Goal: Complete application form

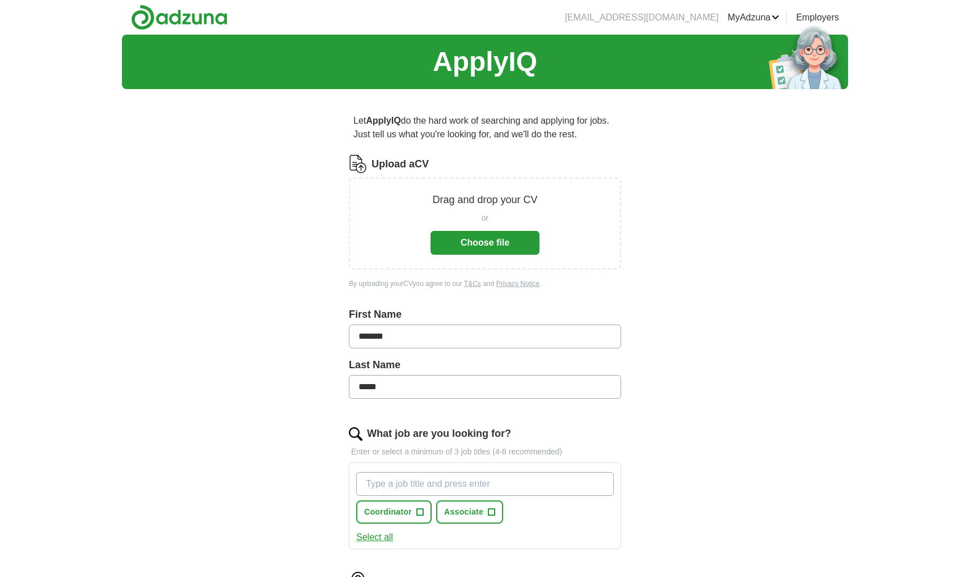
click at [452, 250] on button "Choose file" at bounding box center [484, 243] width 109 height 24
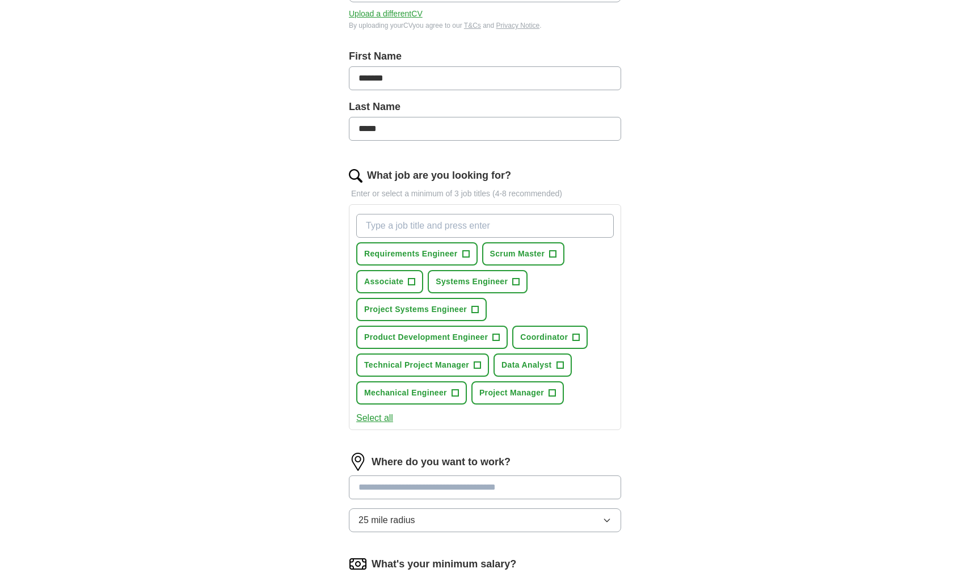
scroll to position [216, 0]
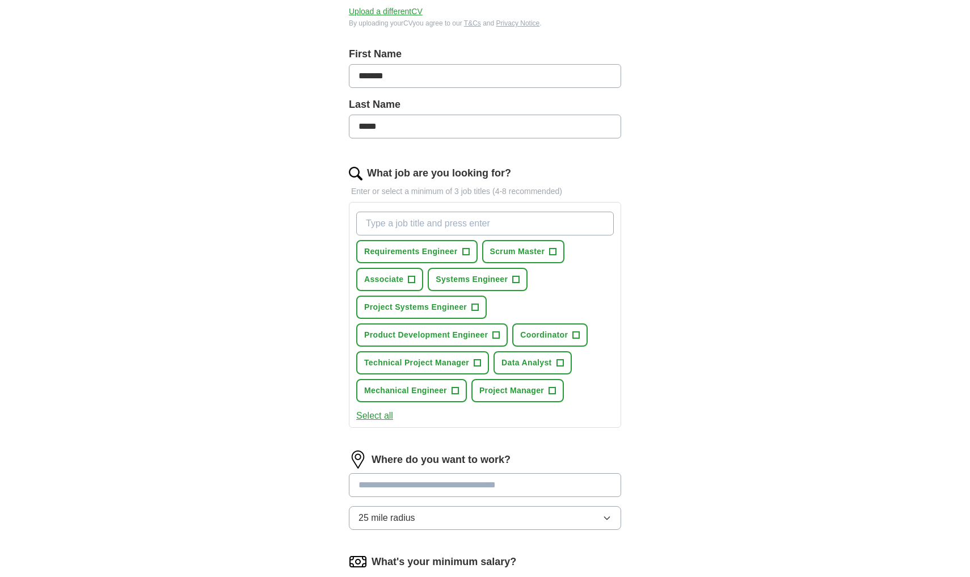
click at [467, 249] on span "+" at bounding box center [465, 251] width 7 height 9
click at [549, 251] on button "Scrum Master +" at bounding box center [523, 251] width 83 height 23
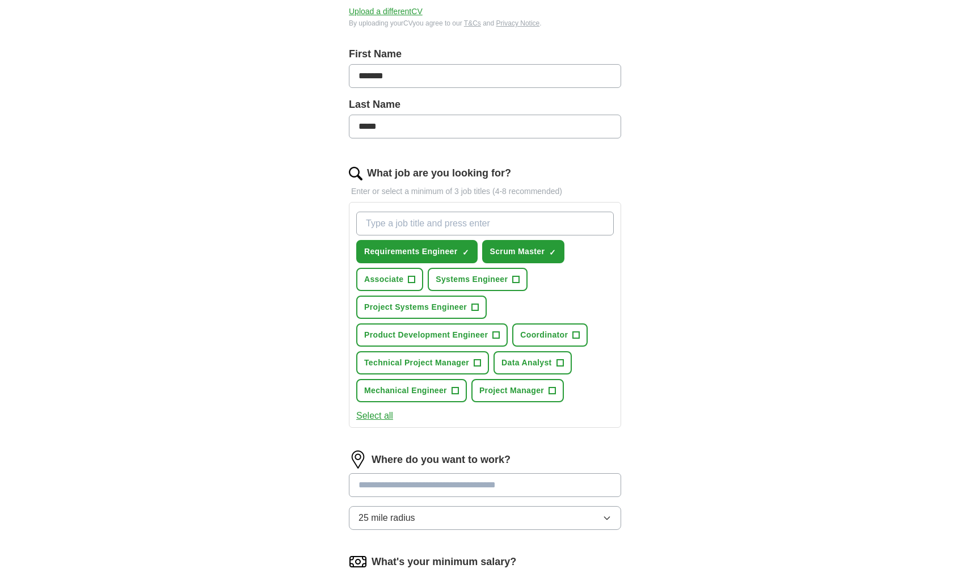
click at [414, 278] on span "+" at bounding box center [411, 279] width 7 height 9
click at [516, 280] on span "+" at bounding box center [516, 279] width 7 height 9
click at [476, 308] on span "+" at bounding box center [475, 307] width 7 height 9
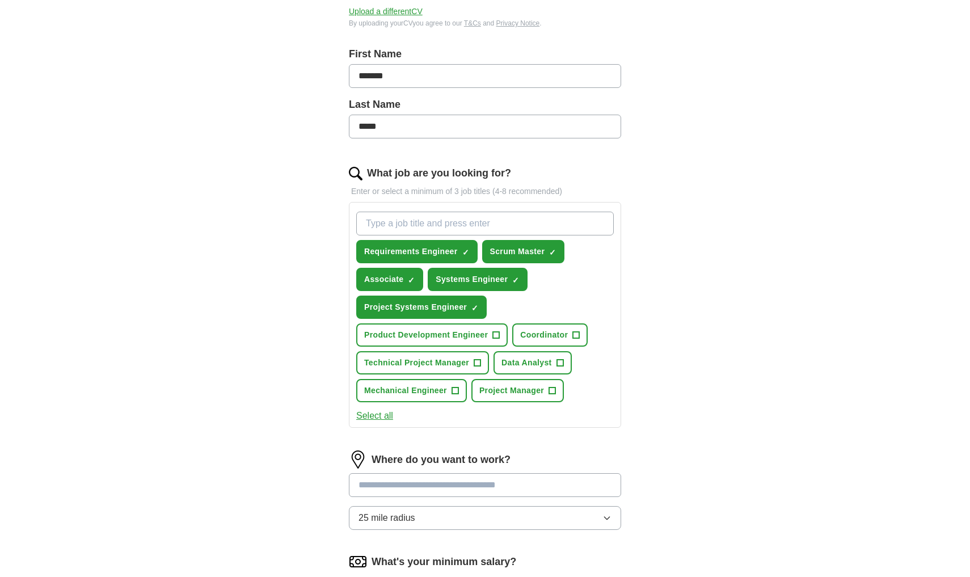
click at [493, 339] on span "+" at bounding box center [496, 335] width 7 height 9
click at [576, 334] on span "+" at bounding box center [576, 335] width 7 height 9
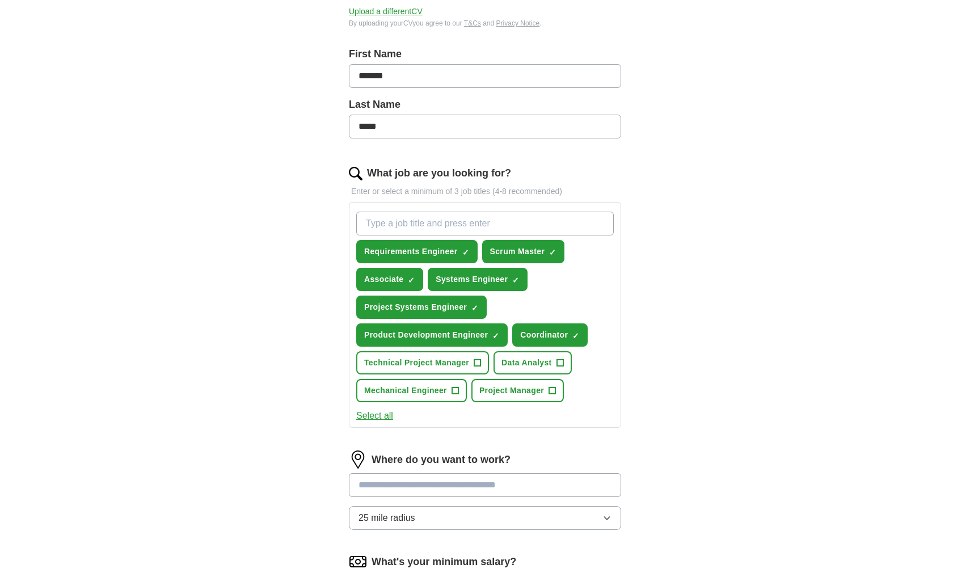
click at [560, 360] on span "+" at bounding box center [559, 362] width 7 height 9
click at [555, 389] on span "+" at bounding box center [552, 390] width 7 height 9
click at [479, 365] on span "+" at bounding box center [477, 362] width 7 height 9
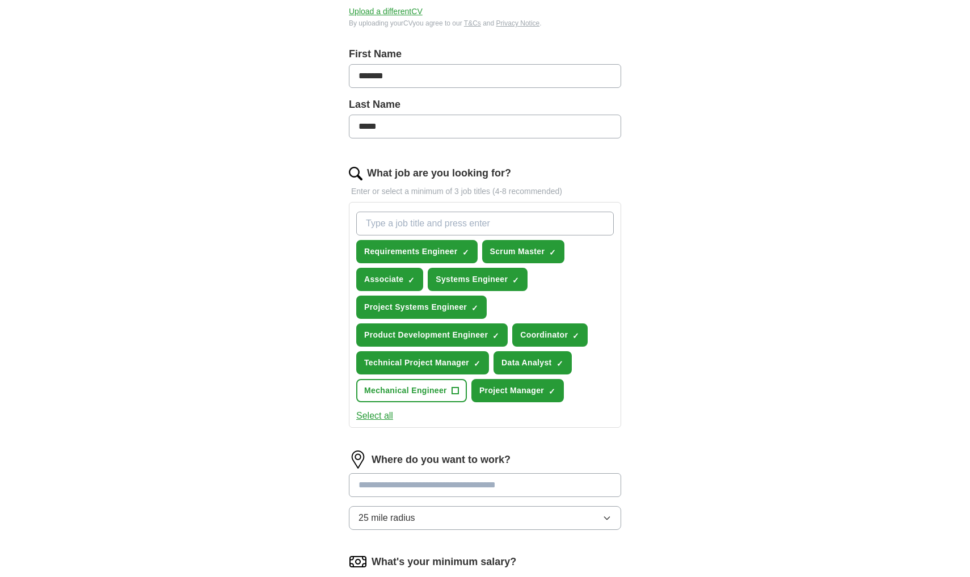
click at [456, 388] on span "+" at bounding box center [454, 390] width 7 height 9
type input "systems engineer"
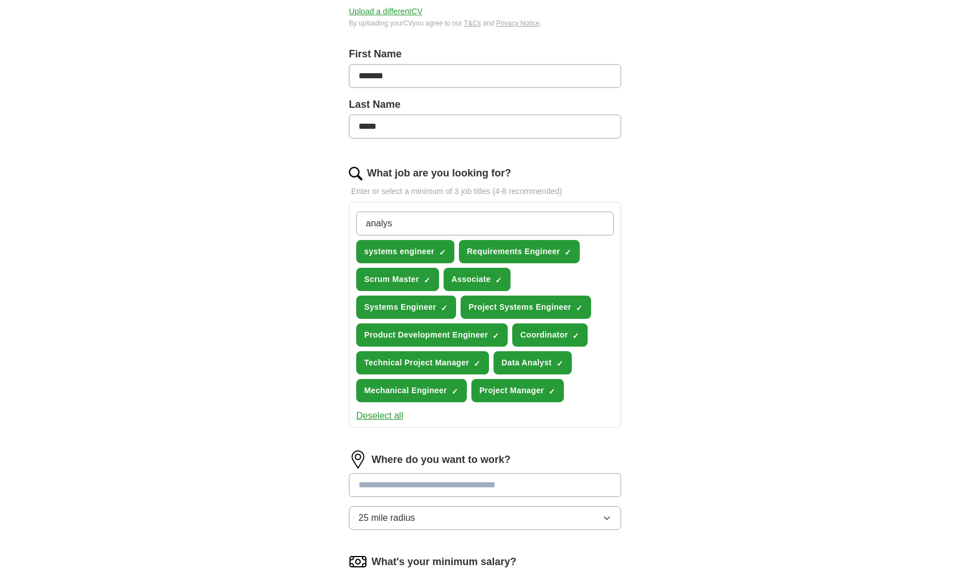
type input "analyst"
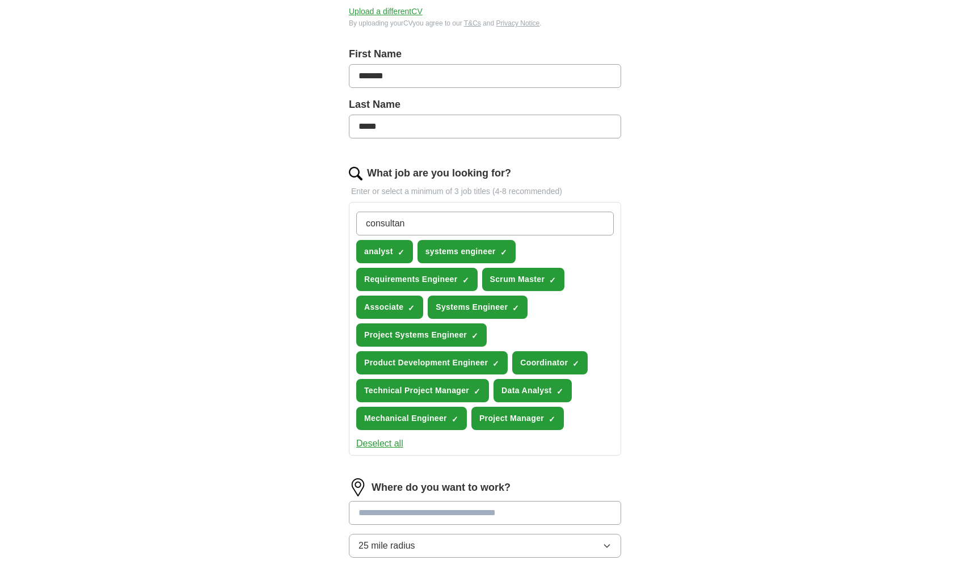
type input "consultant"
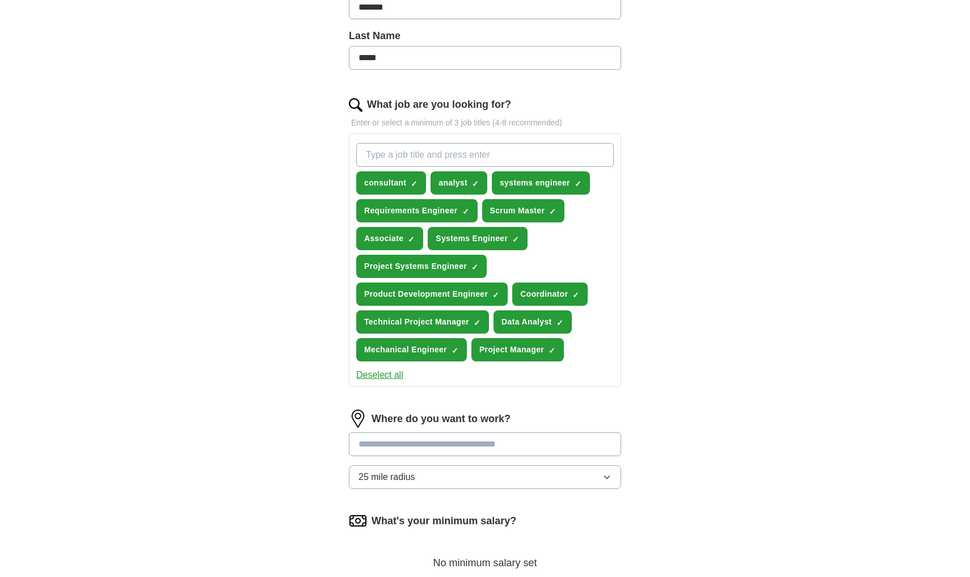
scroll to position [340, 0]
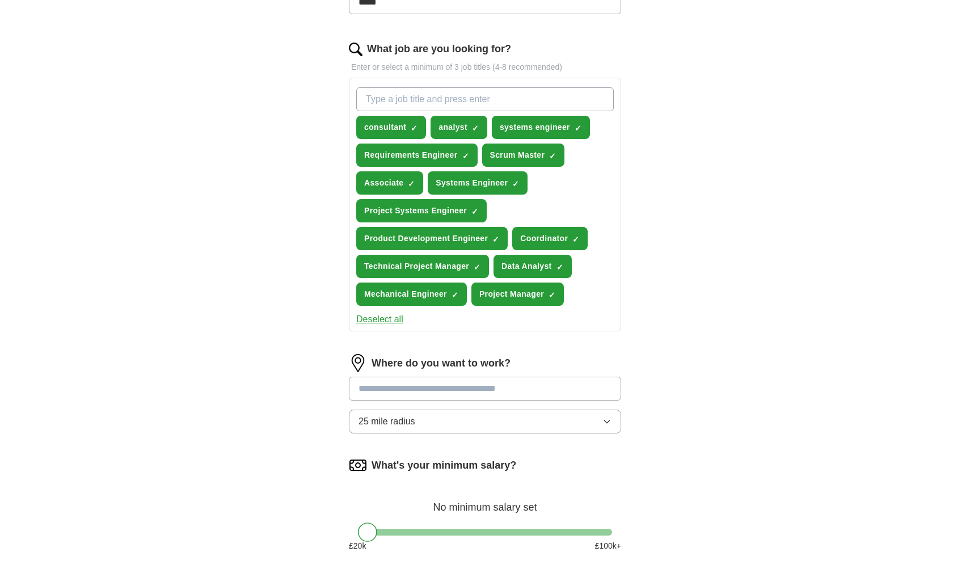
click at [429, 382] on div "Where do you want to work? 25 mile radius" at bounding box center [485, 398] width 272 height 88
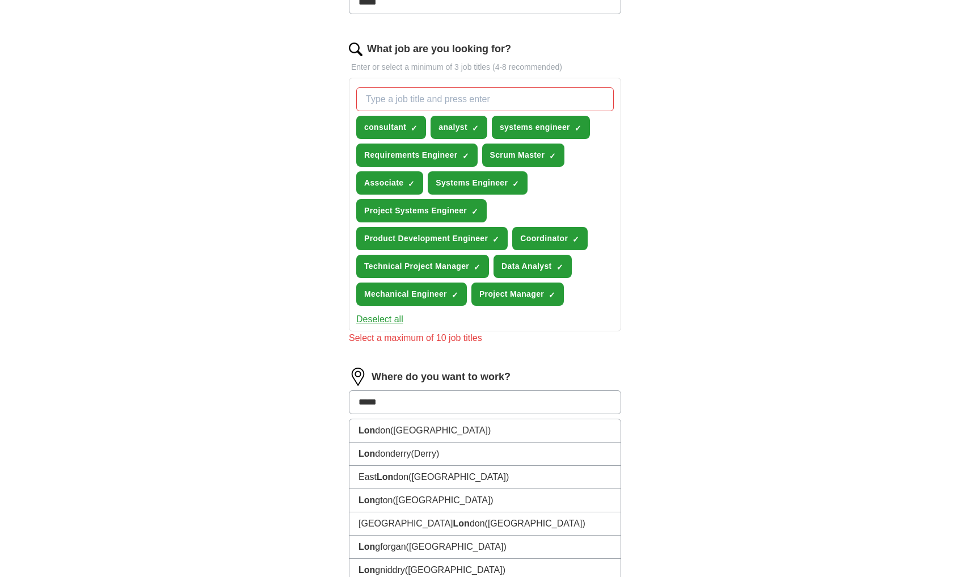
type input "******"
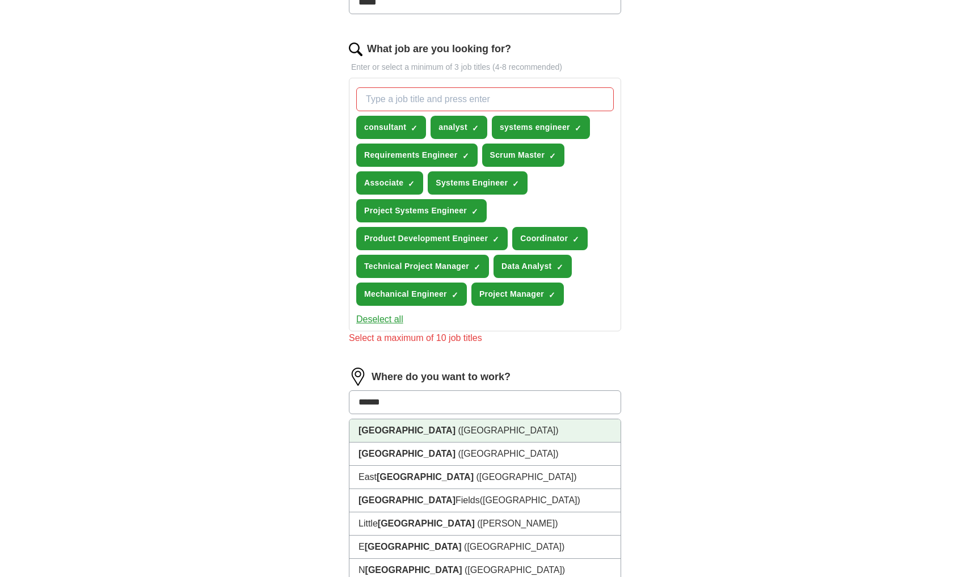
click at [416, 397] on li "[GEOGRAPHIC_DATA] ([GEOGRAPHIC_DATA])" at bounding box center [484, 430] width 271 height 23
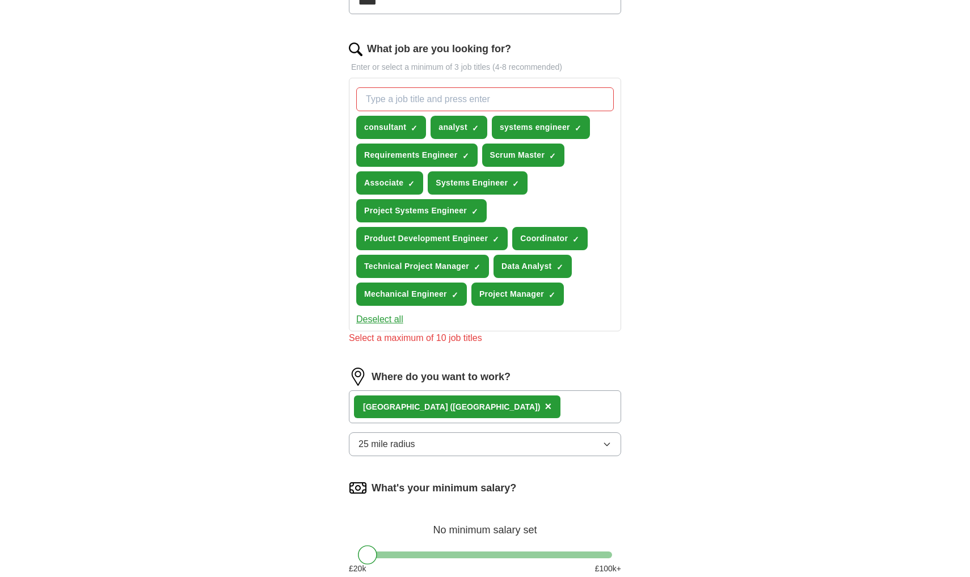
click at [0, 0] on span "×" at bounding box center [0, 0] width 0 height 0
click at [458, 242] on span "Product Development Engineer" at bounding box center [426, 239] width 124 height 12
click at [0, 0] on span "×" at bounding box center [0, 0] width 0 height 0
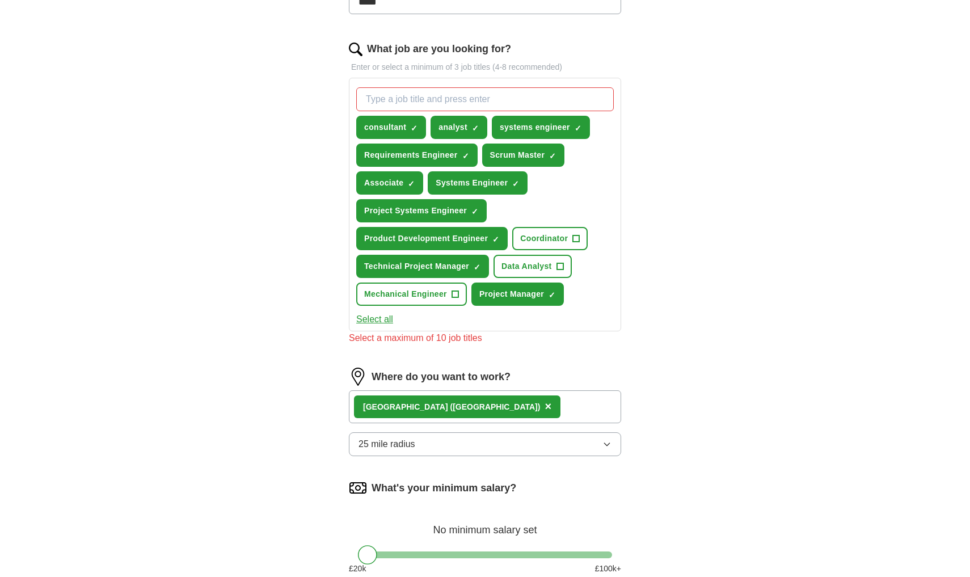
click at [0, 0] on span "×" at bounding box center [0, 0] width 0 height 0
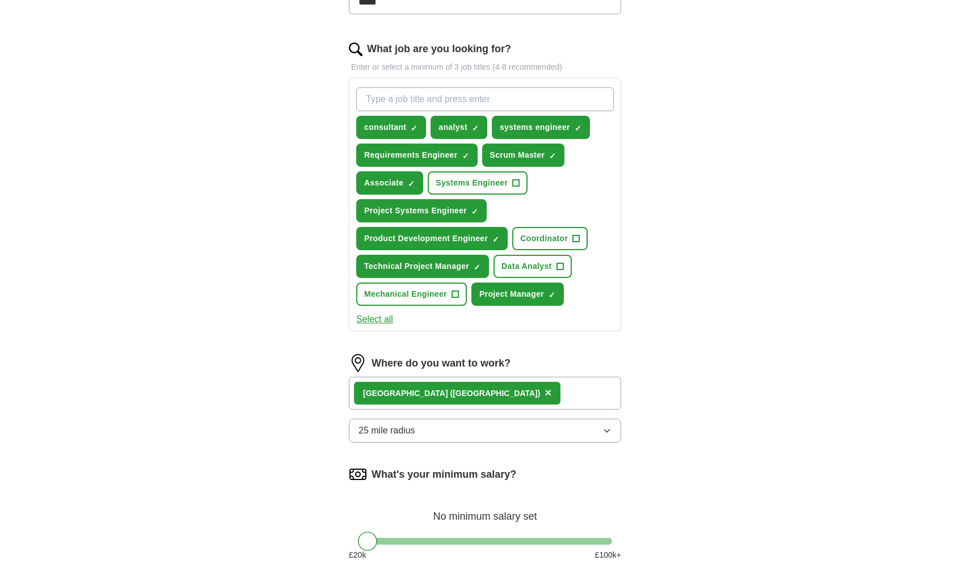
click at [616, 202] on div "ApplyIQ Let ApplyIQ do the hard work of searching and applying for jobs. Just t…" at bounding box center [485, 169] width 726 height 948
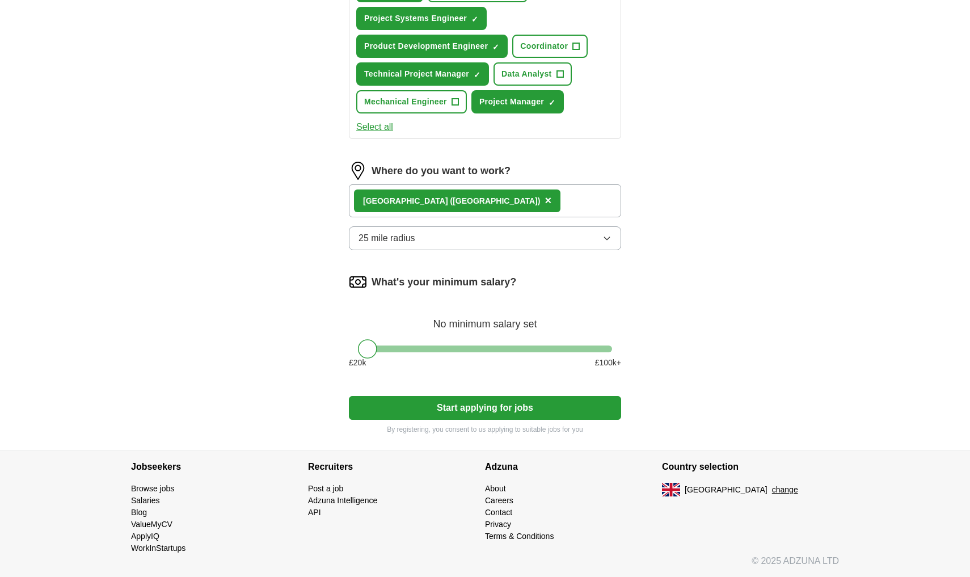
scroll to position [532, 0]
click at [414, 350] on div at bounding box center [485, 348] width 254 height 7
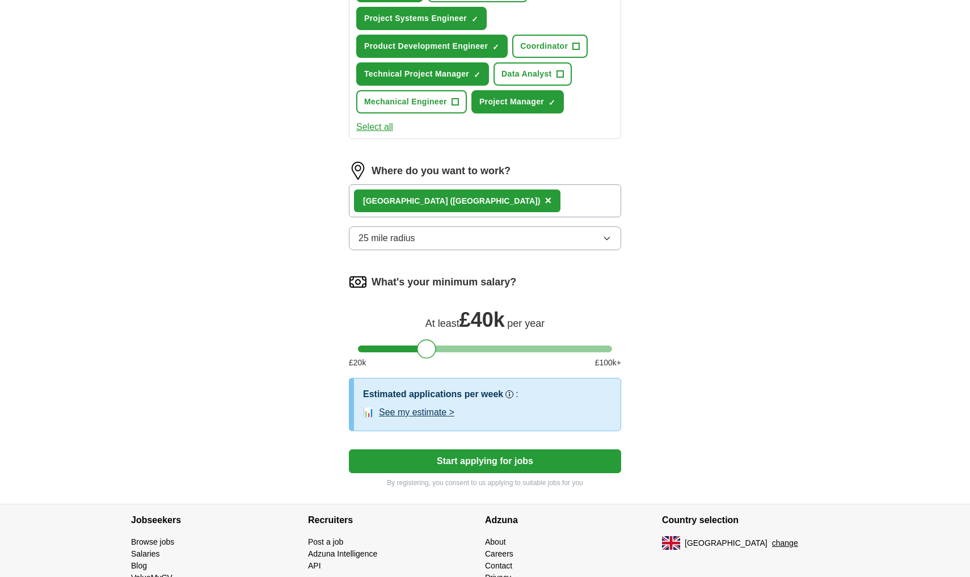
drag, startPoint x: 414, startPoint y: 350, endPoint x: 425, endPoint y: 351, distance: 11.4
click at [425, 351] on div at bounding box center [426, 348] width 19 height 19
click at [445, 397] on button "Start applying for jobs" at bounding box center [485, 461] width 272 height 24
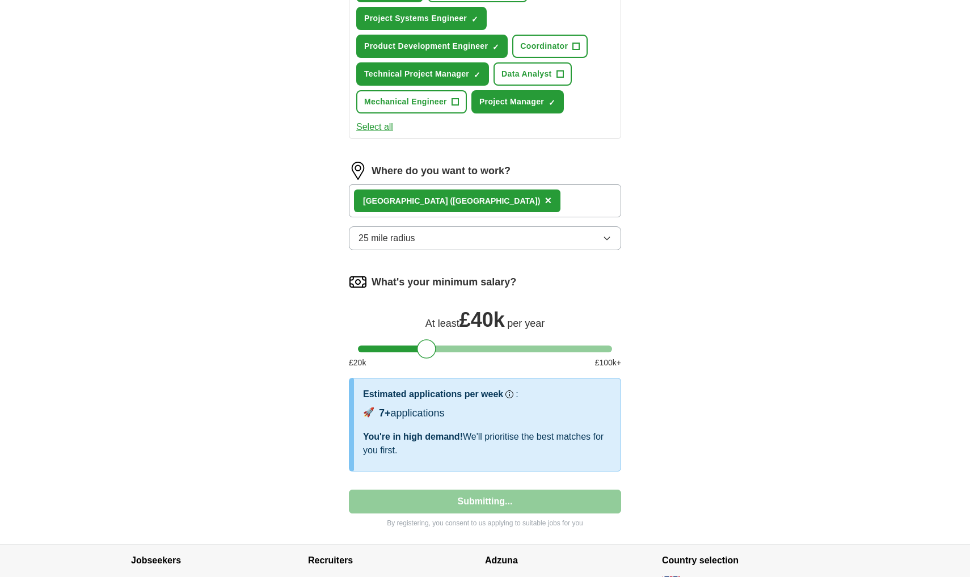
scroll to position [68, 0]
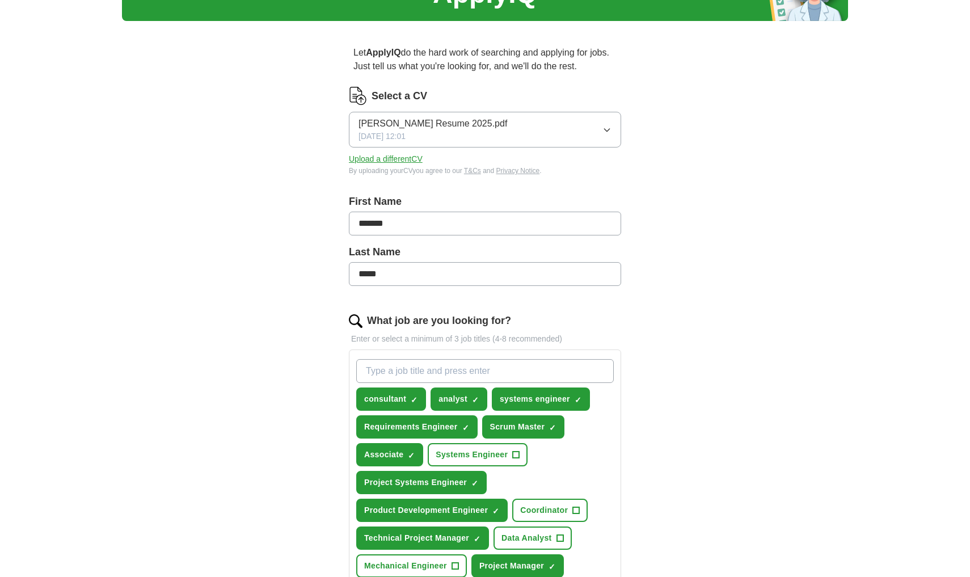
select select "**"
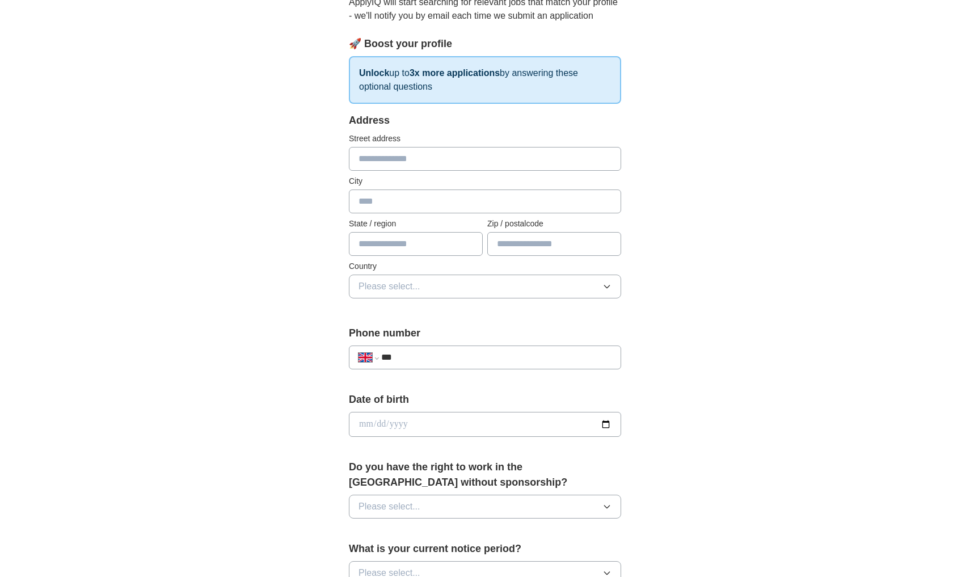
scroll to position [141, 0]
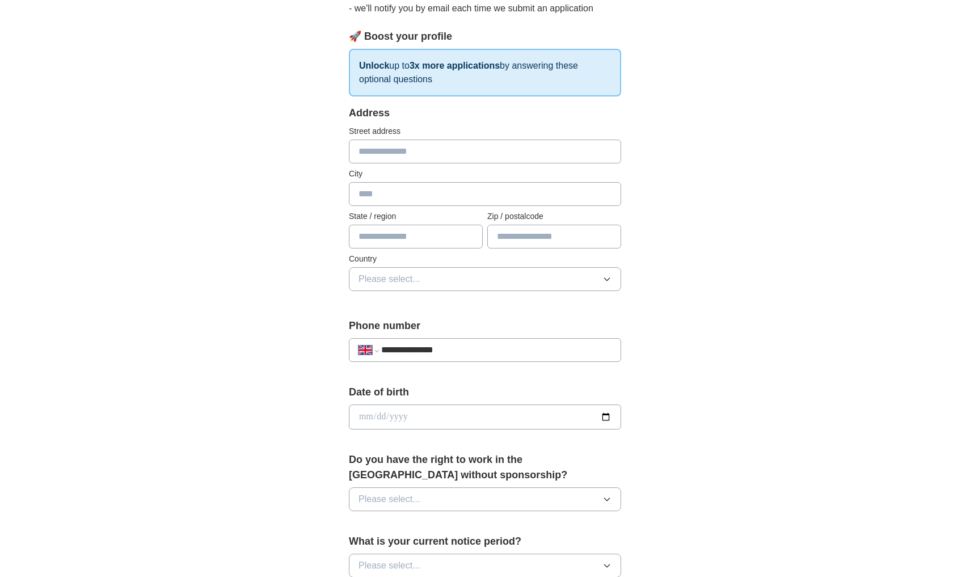
type input "**********"
click at [616, 397] on div "**********" at bounding box center [485, 401] width 726 height 1017
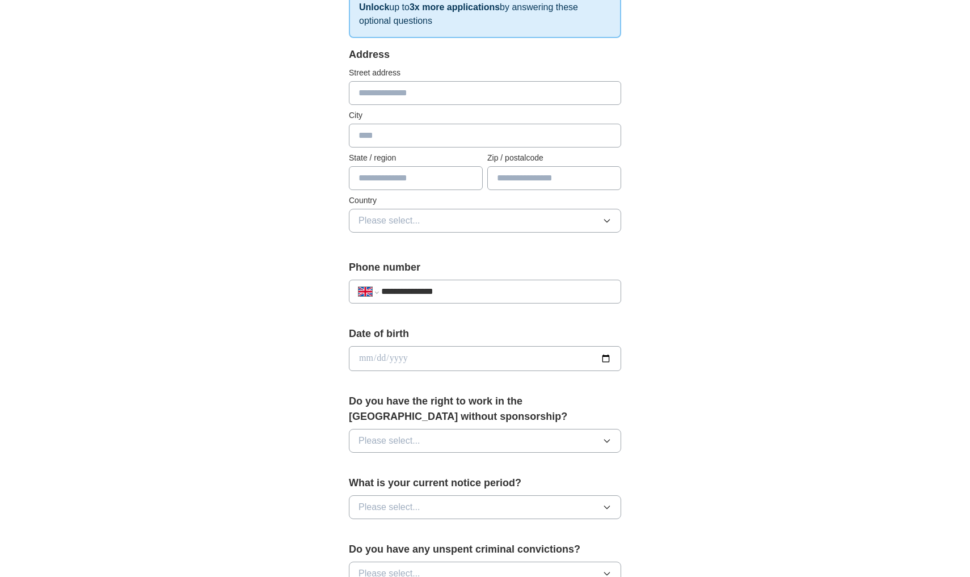
scroll to position [212, 0]
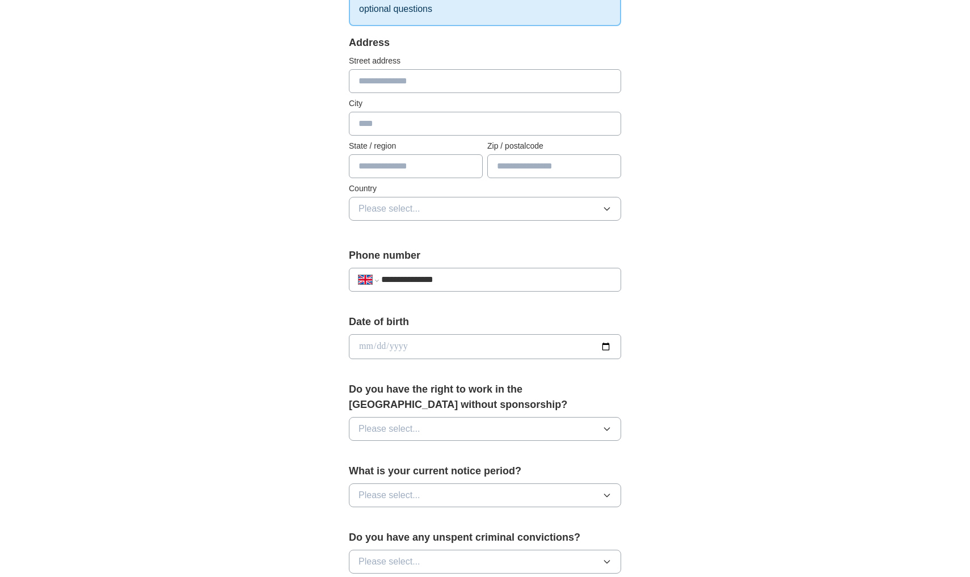
click at [365, 348] on input "date" at bounding box center [485, 346] width 272 height 25
type input "**********"
click at [616, 394] on div "**********" at bounding box center [484, 364] width 363 height 954
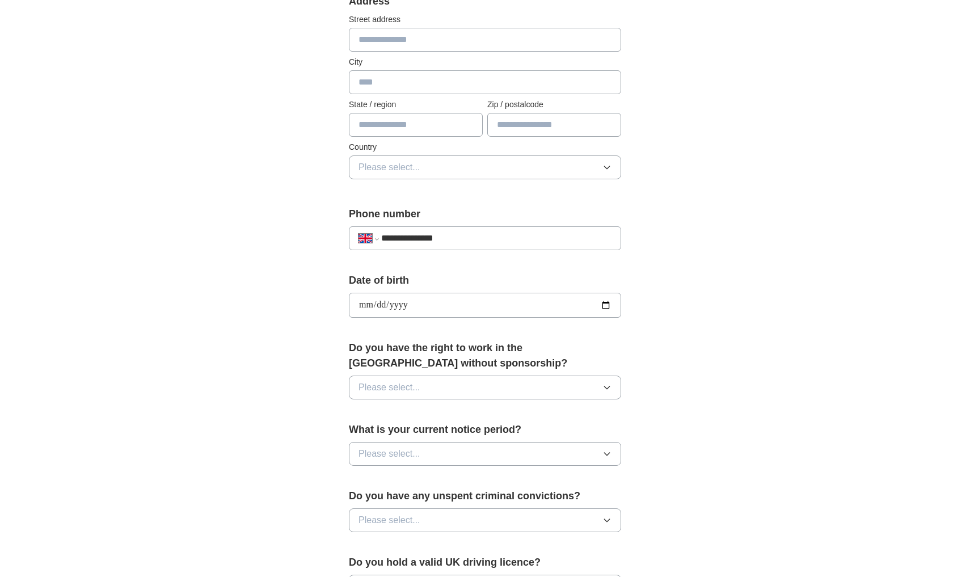
scroll to position [255, 0]
click at [600, 389] on button "Please select..." at bounding box center [485, 386] width 272 height 24
click at [535, 397] on div "Yes" at bounding box center [484, 412] width 253 height 14
click at [513, 397] on button "Please select..." at bounding box center [485, 452] width 272 height 24
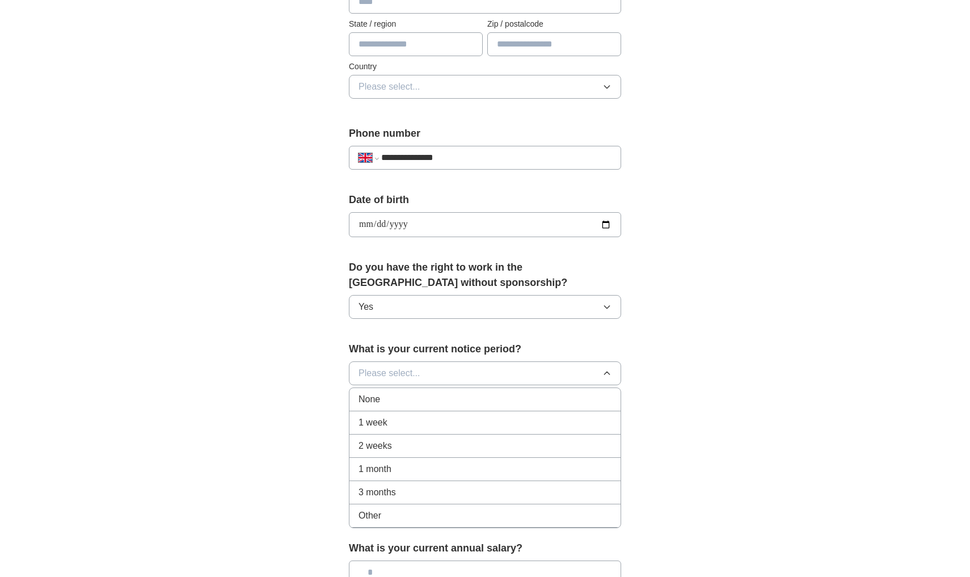
scroll to position [335, 0]
click at [488, 397] on div "None" at bounding box center [484, 398] width 253 height 14
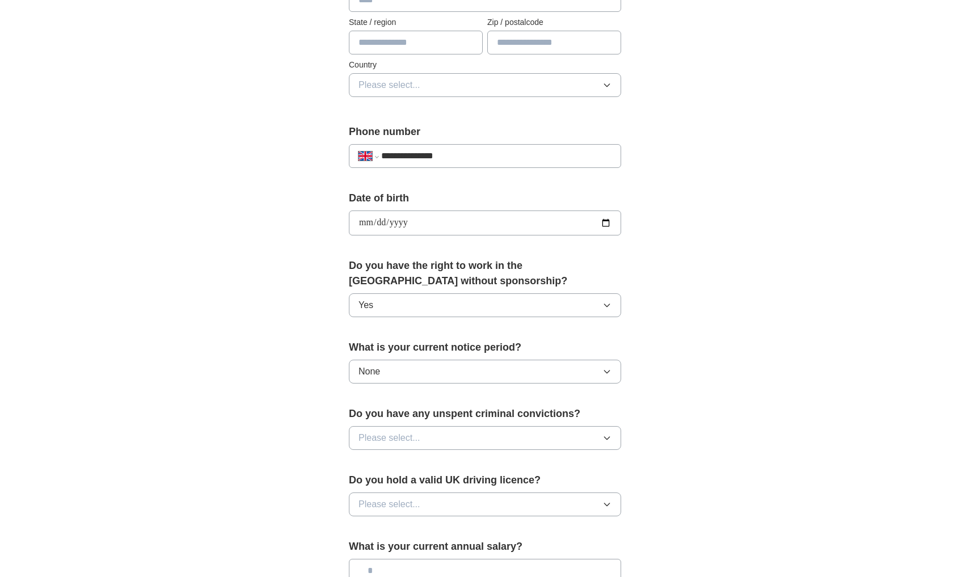
click at [474, 397] on button "Please select..." at bounding box center [485, 438] width 272 height 24
click at [447, 397] on div "No" at bounding box center [484, 487] width 253 height 14
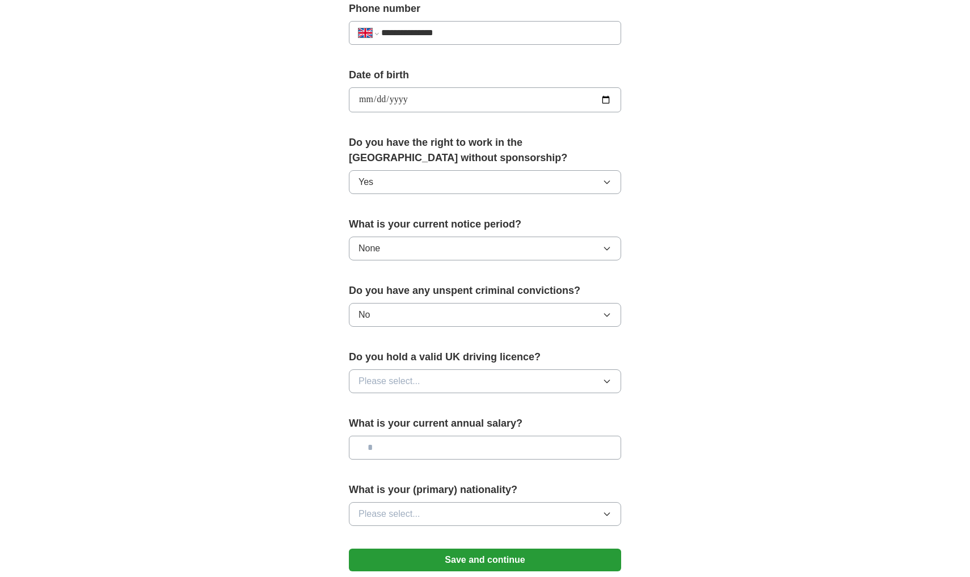
scroll to position [497, 0]
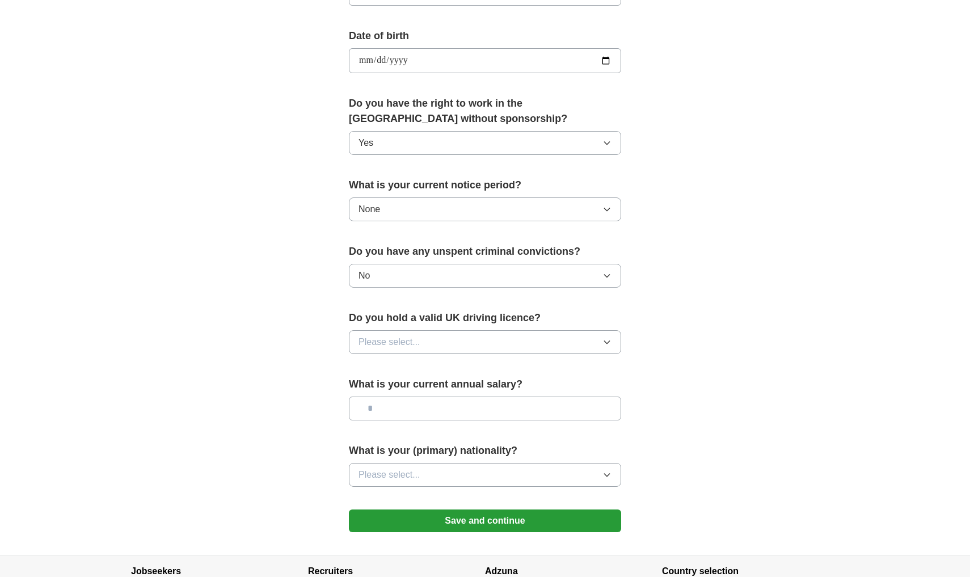
click at [493, 346] on button "Please select..." at bounding box center [485, 342] width 272 height 24
click at [478, 366] on div "Yes" at bounding box center [484, 368] width 253 height 14
click at [461, 397] on input "text" at bounding box center [485, 408] width 272 height 24
click at [443, 397] on button "Save and continue" at bounding box center [485, 520] width 272 height 23
